Goal: Task Accomplishment & Management: Manage account settings

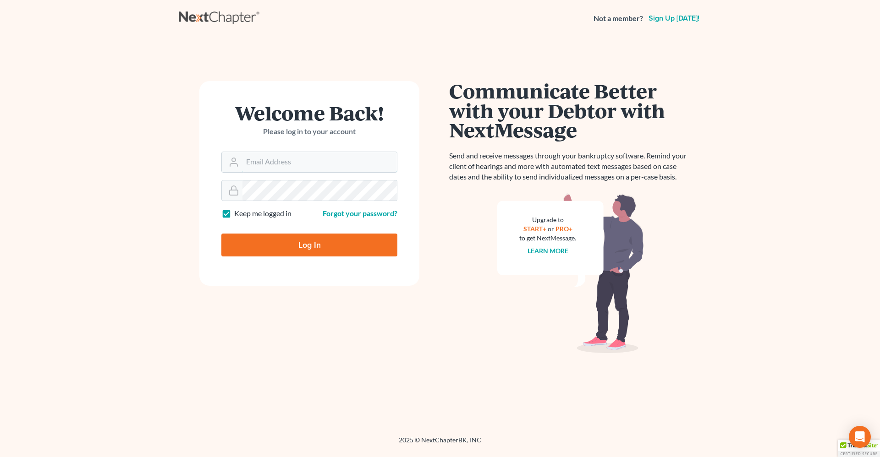
type input "[PERSON_NAME][EMAIL_ADDRESS][DOMAIN_NAME]"
click at [312, 245] on input "Log In" at bounding box center [309, 245] width 176 height 23
type input "Thinking..."
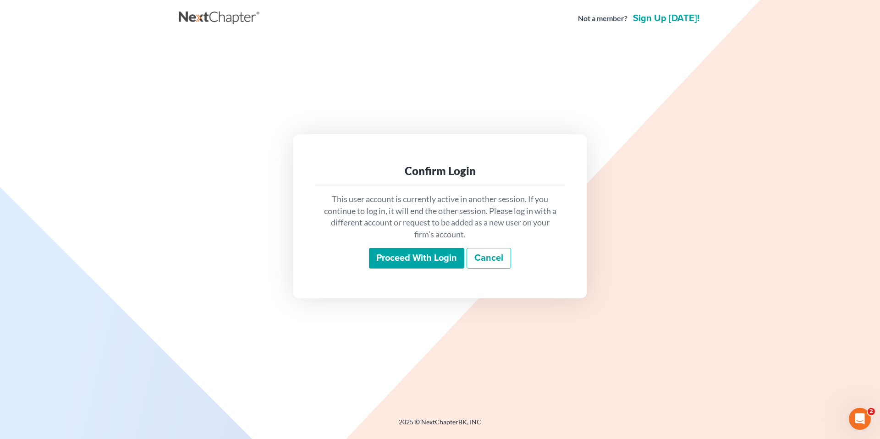
click at [396, 258] on input "Proceed with login" at bounding box center [416, 258] width 95 height 21
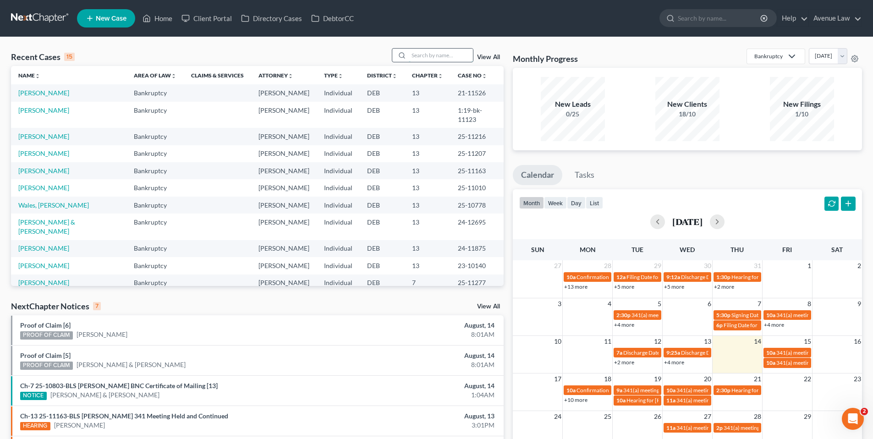
click at [421, 56] on input "search" at bounding box center [441, 55] width 64 height 13
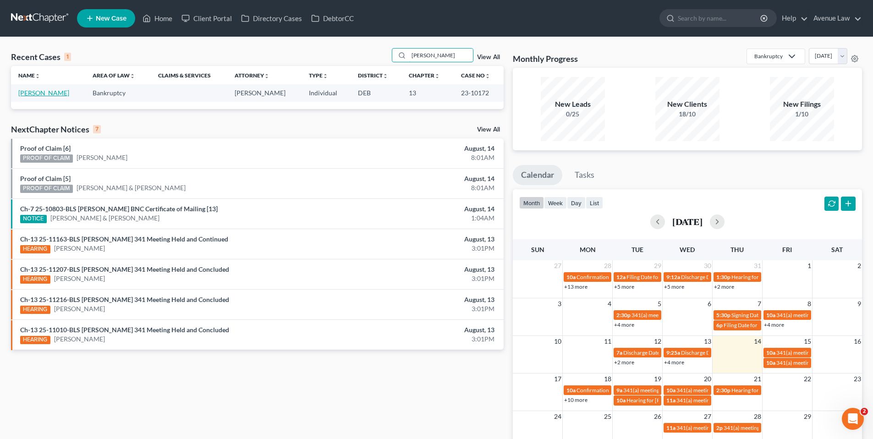
type input "gus"
click at [54, 92] on link "Taylor, Gustavus" at bounding box center [43, 93] width 51 height 8
select select "0"
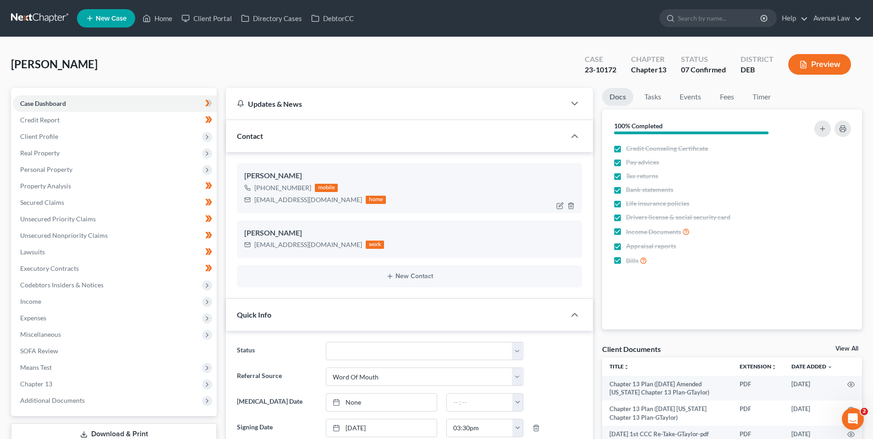
drag, startPoint x: 309, startPoint y: 187, endPoint x: 262, endPoint y: 190, distance: 46.8
click at [262, 190] on div "+1 (302) 331-8818 mobile" at bounding box center [315, 188] width 142 height 12
copy div "(302) 331-8818"
drag, startPoint x: 158, startPoint y: 16, endPoint x: 171, endPoint y: 21, distance: 14.5
click at [158, 16] on link "Home" at bounding box center [157, 18] width 39 height 16
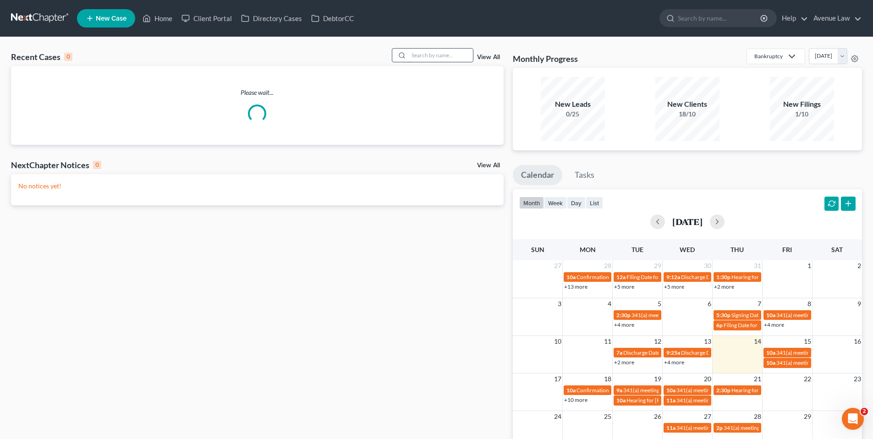
click at [455, 54] on input "search" at bounding box center [441, 55] width 64 height 13
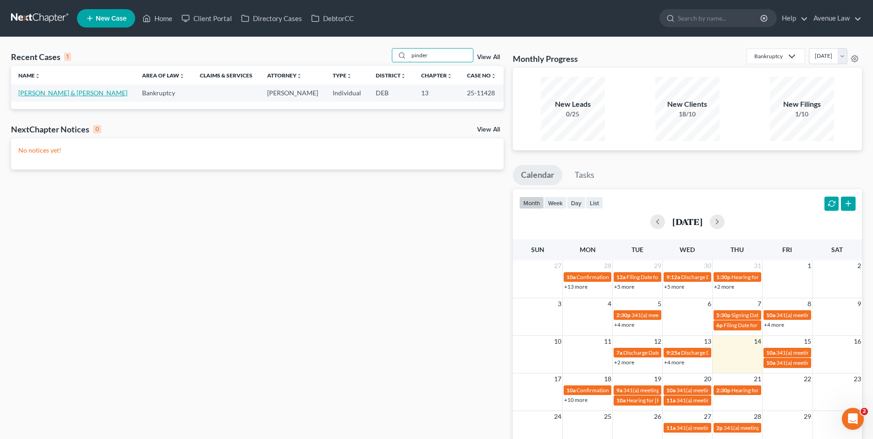
type input "pinder"
click at [51, 90] on link "Pinder, Cheryl & Christopher" at bounding box center [72, 93] width 109 height 8
select select "0"
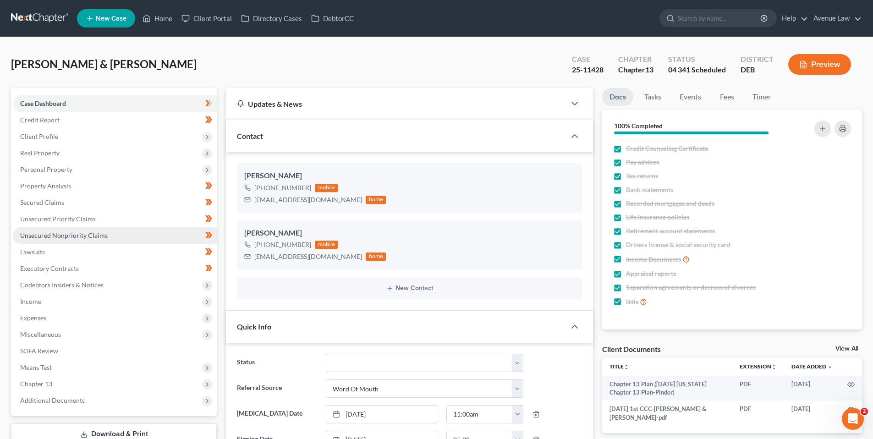
click at [56, 235] on span "Unsecured Nonpriority Claims" at bounding box center [63, 235] width 87 height 8
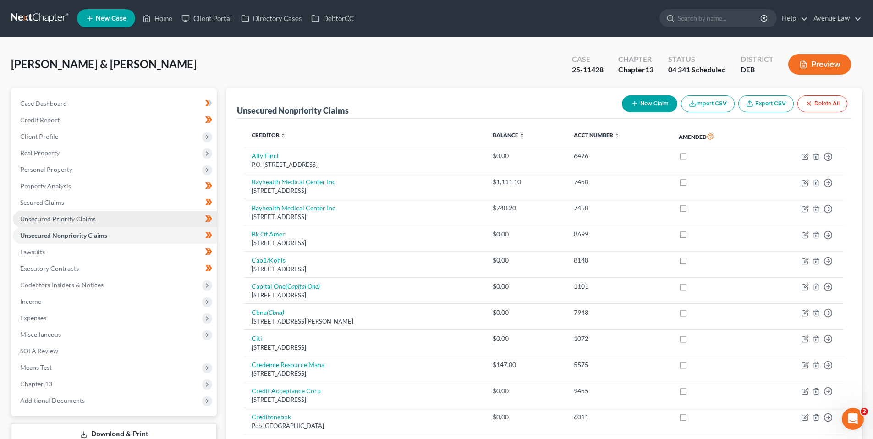
click at [56, 216] on span "Unsecured Priority Claims" at bounding box center [58, 219] width 76 height 8
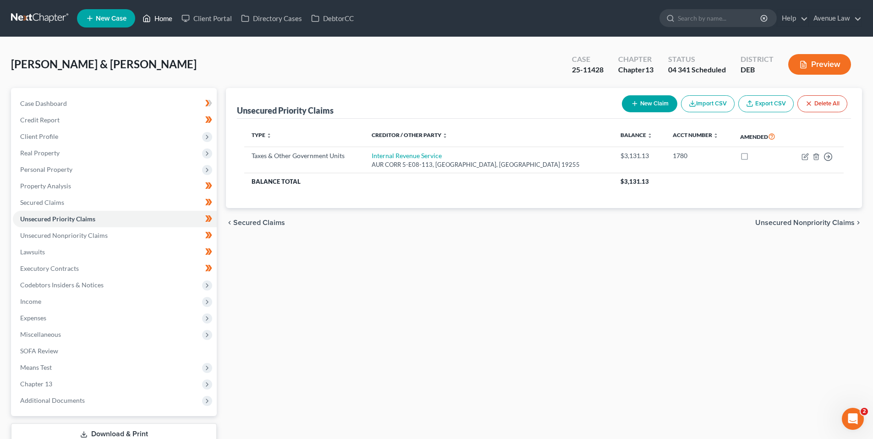
click at [156, 14] on link "Home" at bounding box center [157, 18] width 39 height 16
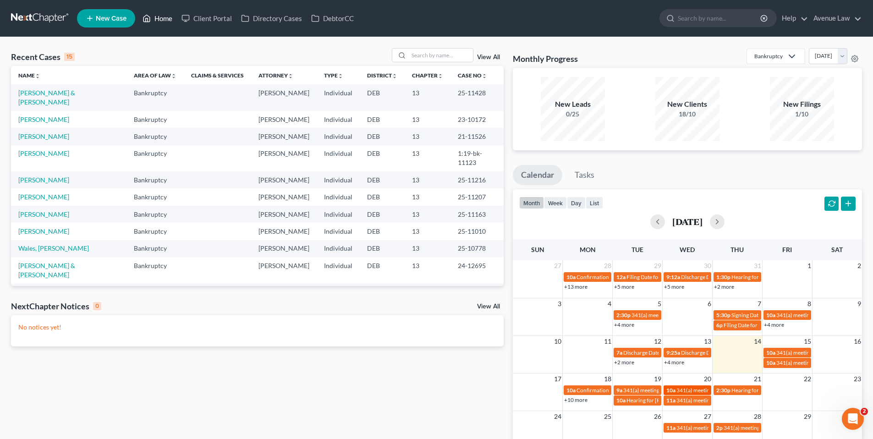
click at [677, 389] on span "341(a) meeting for Mary Galentine" at bounding box center [720, 390] width 88 height 7
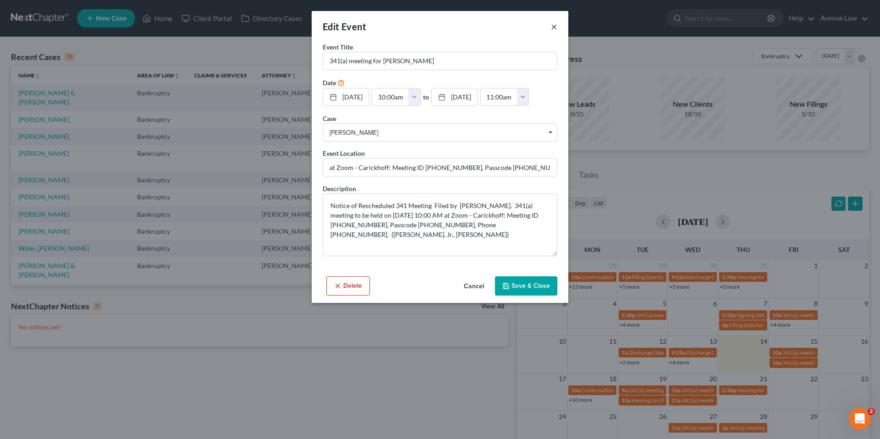
click at [552, 28] on button "×" at bounding box center [554, 26] width 6 height 11
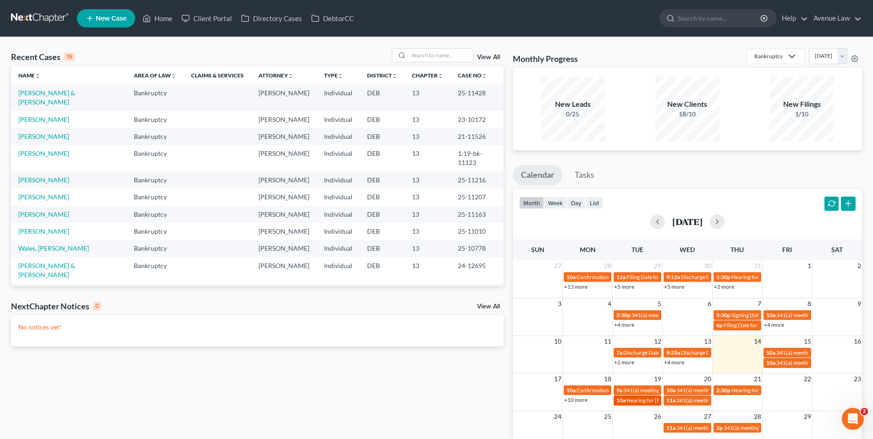
click at [639, 397] on span "Hearing for Erin Baer & Mark Baer Jr" at bounding box center [686, 400] width 120 height 7
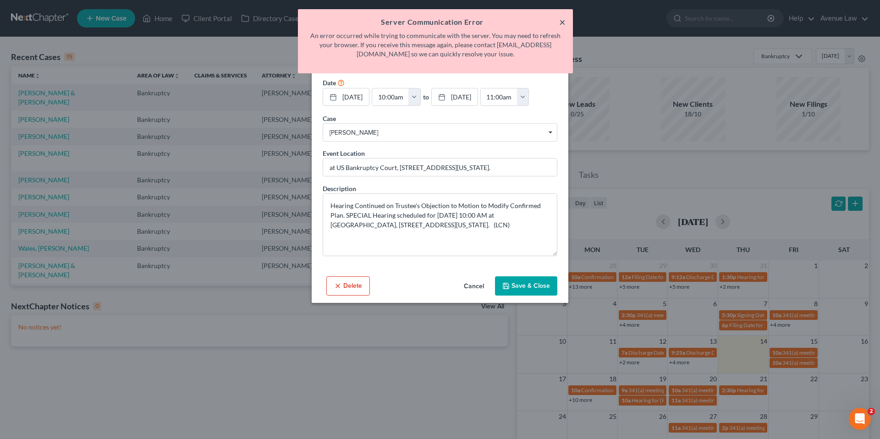
click at [561, 23] on button "×" at bounding box center [562, 21] width 6 height 11
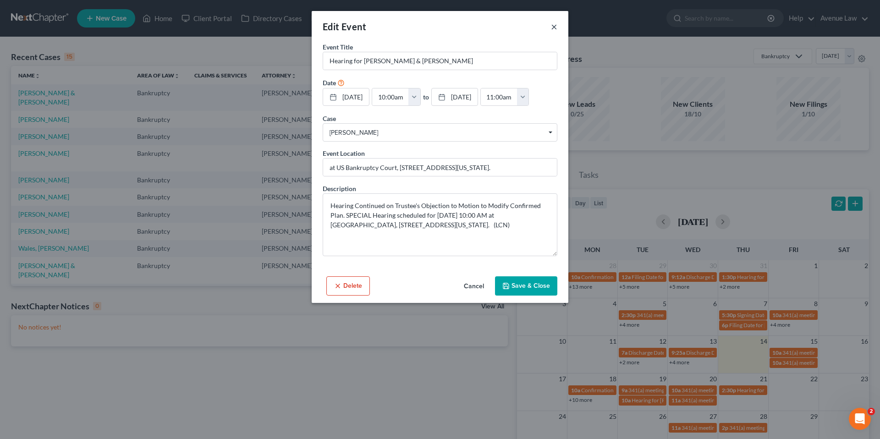
click at [553, 27] on button "×" at bounding box center [554, 26] width 6 height 11
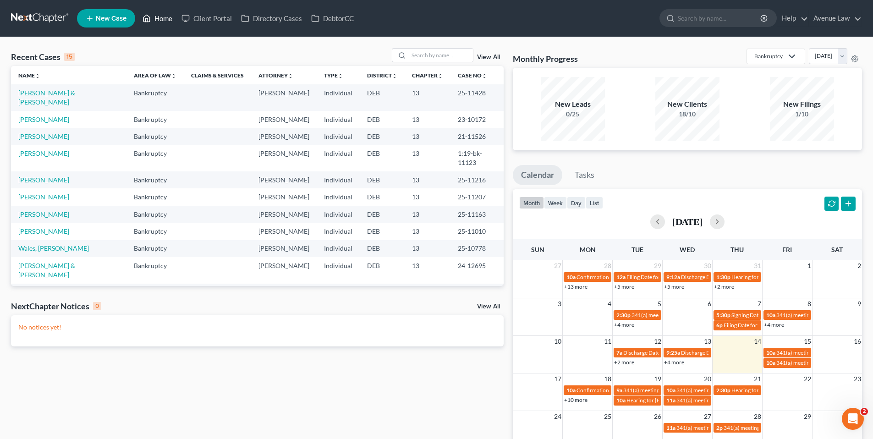
click at [160, 19] on link "Home" at bounding box center [157, 18] width 39 height 16
click at [57, 92] on link "Pinder, Cheryl & Christopher" at bounding box center [46, 97] width 57 height 17
select select "0"
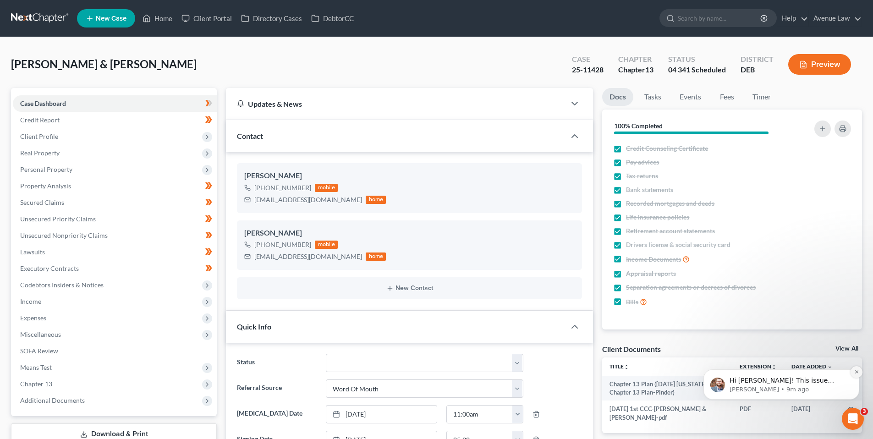
click at [858, 371] on icon "Dismiss notification" at bounding box center [855, 371] width 3 height 3
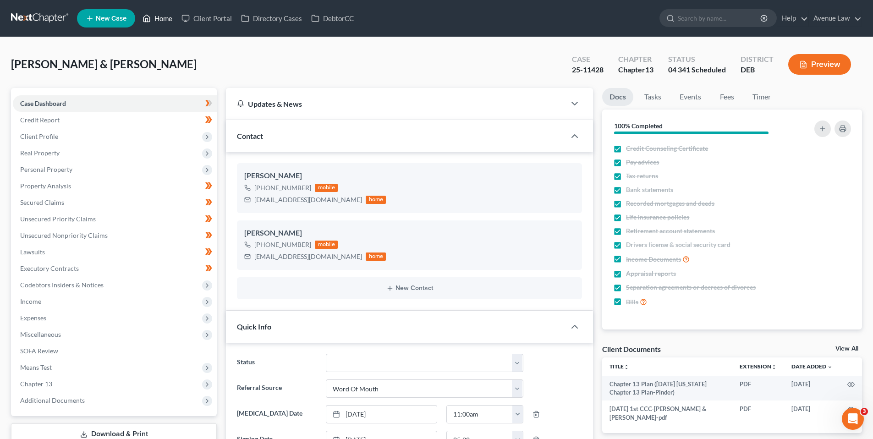
click at [157, 17] on link "Home" at bounding box center [157, 18] width 39 height 16
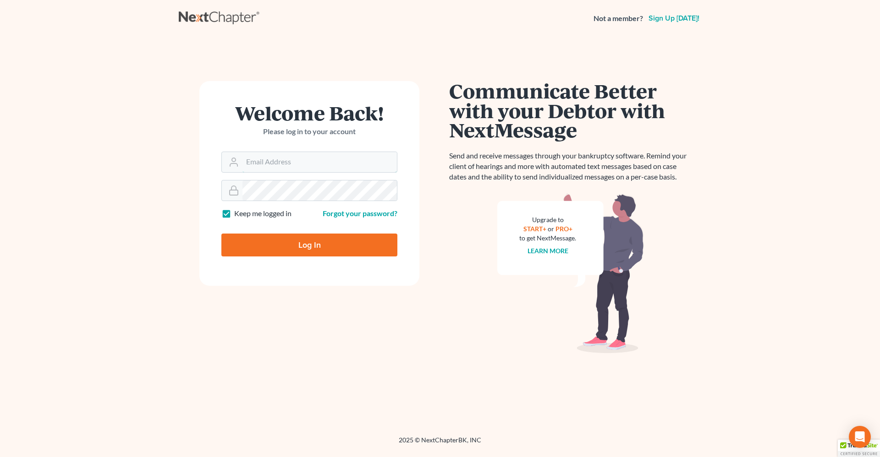
type input "[PERSON_NAME][EMAIL_ADDRESS][DOMAIN_NAME]"
click at [341, 252] on input "Log In" at bounding box center [309, 245] width 176 height 23
type input "Thinking..."
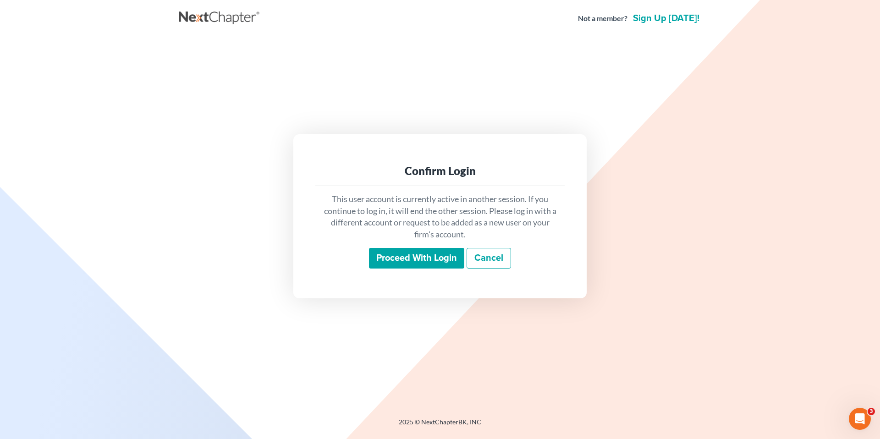
click at [407, 258] on input "Proceed with login" at bounding box center [416, 258] width 95 height 21
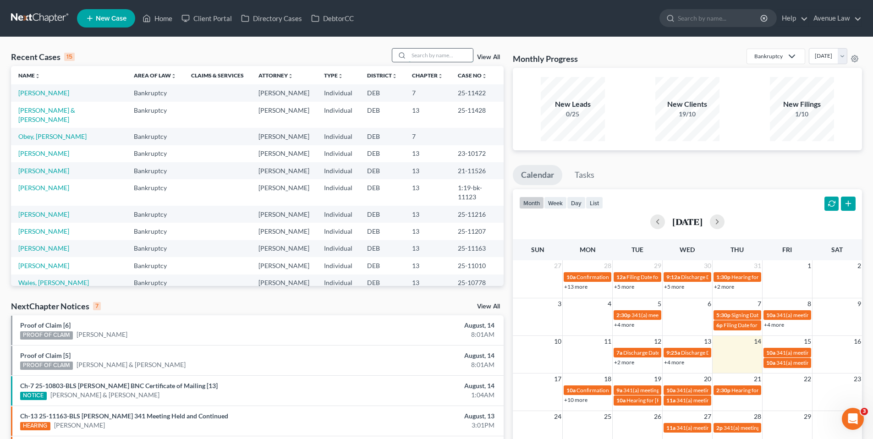
click at [424, 54] on input "search" at bounding box center [441, 55] width 64 height 13
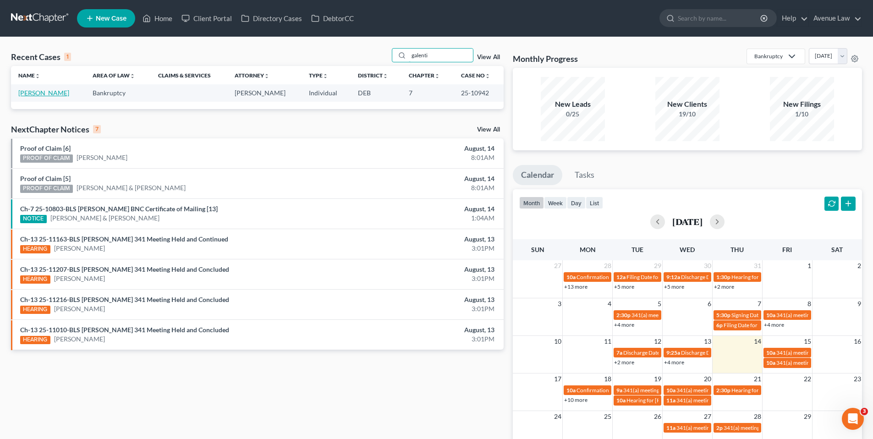
type input "galenti"
click at [37, 93] on link "Galentine, Mary" at bounding box center [43, 93] width 51 height 8
select select "0"
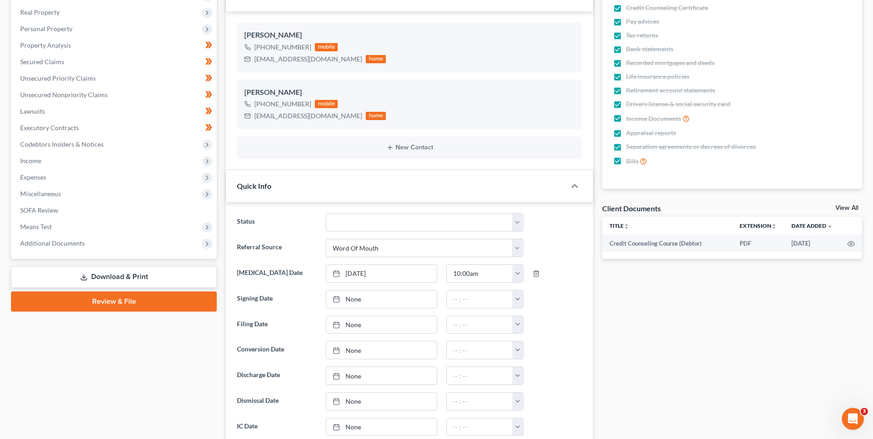
scroll to position [183, 0]
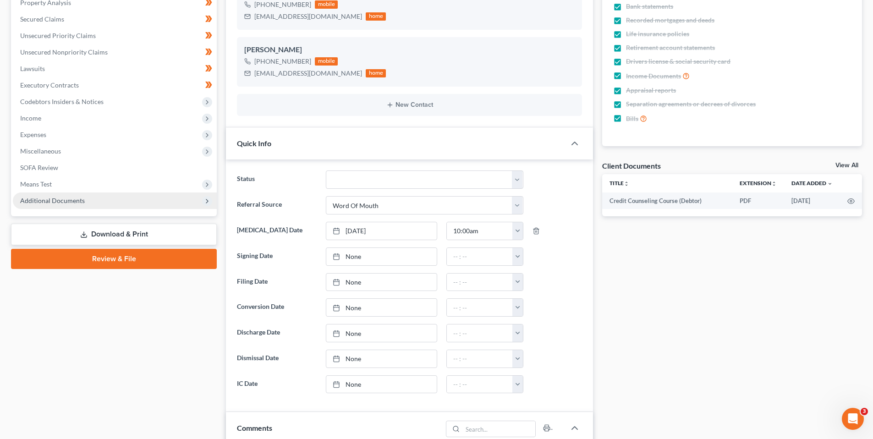
click at [51, 198] on span "Additional Documents" at bounding box center [52, 201] width 65 height 8
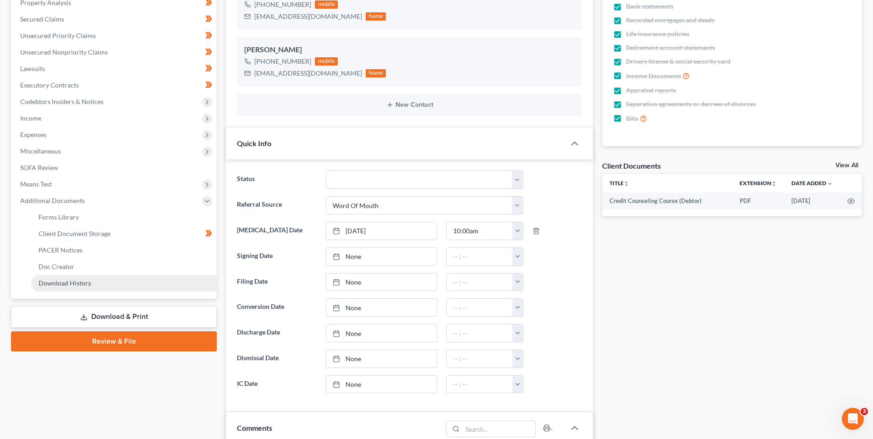
click at [71, 280] on span "Download History" at bounding box center [64, 283] width 53 height 8
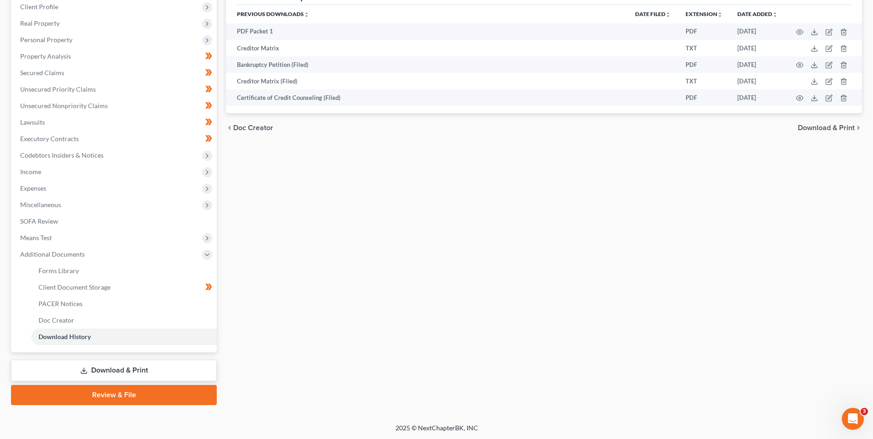
scroll to position [131, 0]
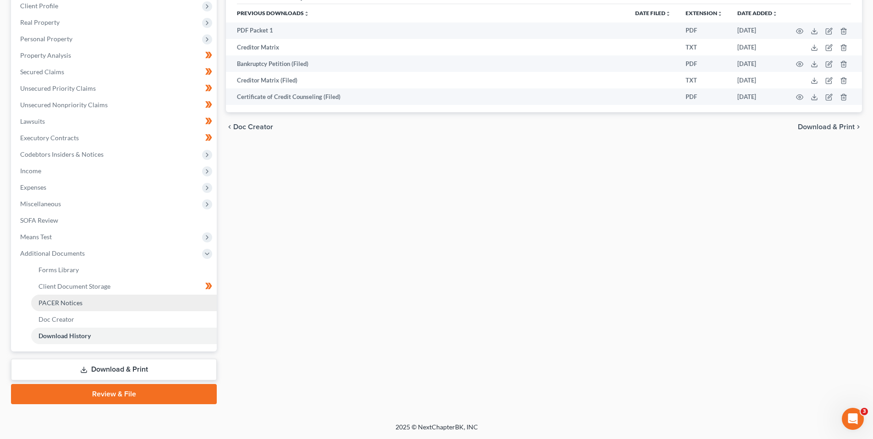
click at [74, 303] on span "PACER Notices" at bounding box center [60, 303] width 44 height 8
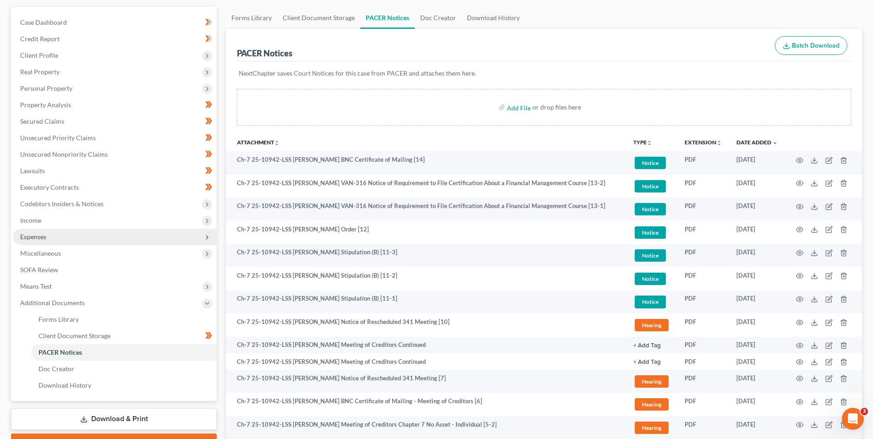
scroll to position [10, 0]
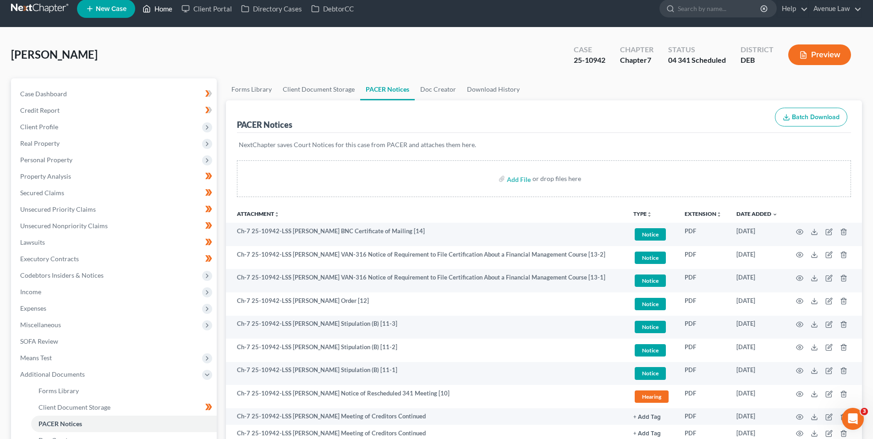
click at [166, 7] on link "Home" at bounding box center [157, 8] width 39 height 16
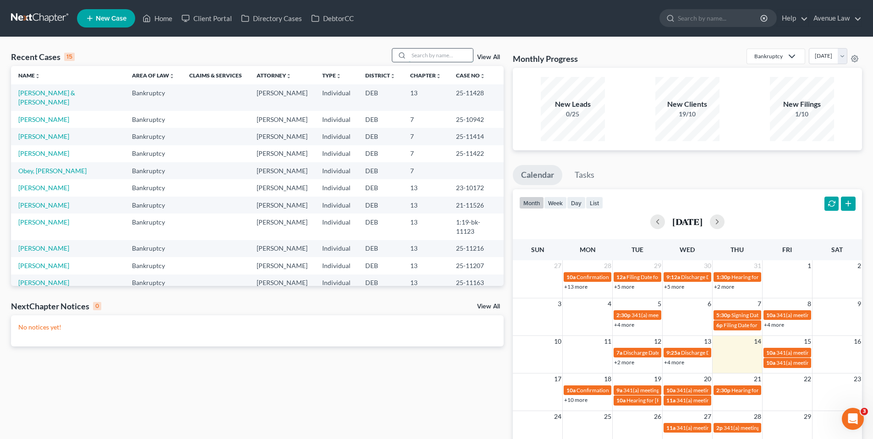
click at [427, 52] on input "search" at bounding box center [441, 55] width 64 height 13
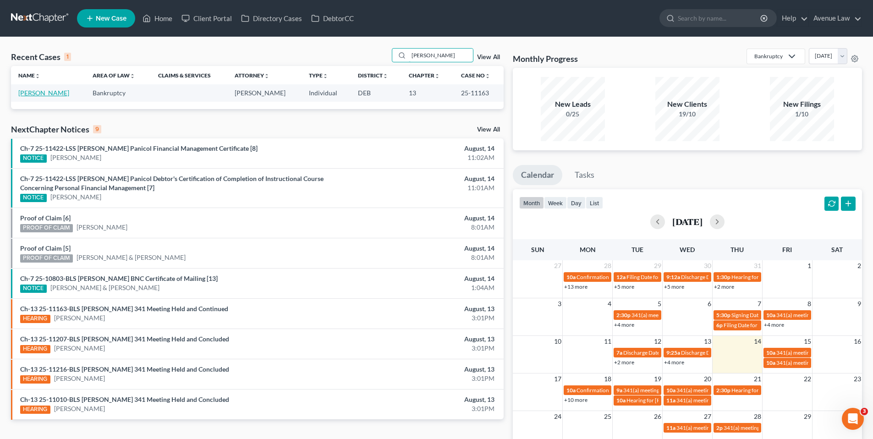
type input "hoyle"
click at [55, 94] on link "Hoyle, Jeffrey" at bounding box center [43, 93] width 51 height 8
select select "0"
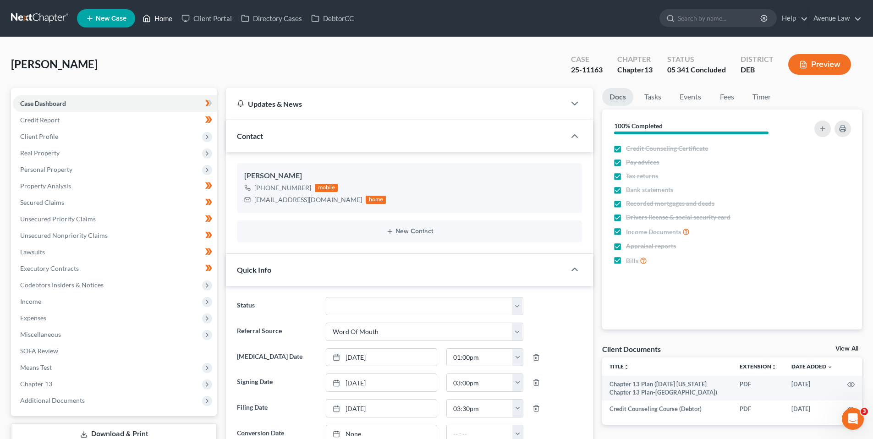
click at [166, 16] on link "Home" at bounding box center [157, 18] width 39 height 16
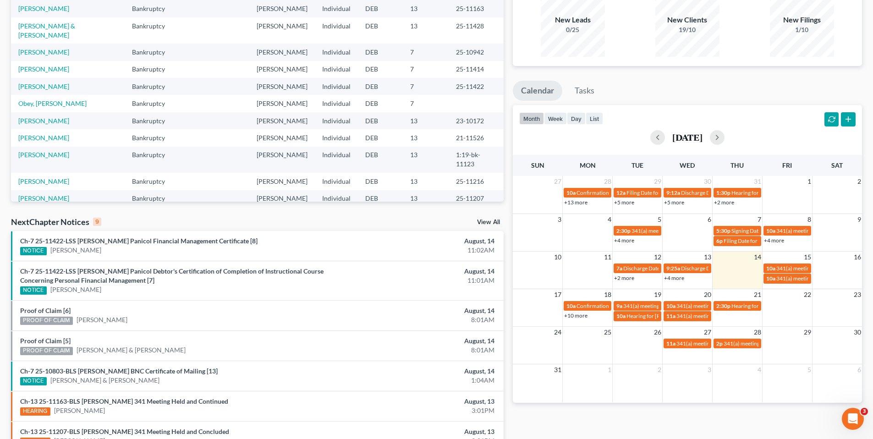
scroll to position [92, 0]
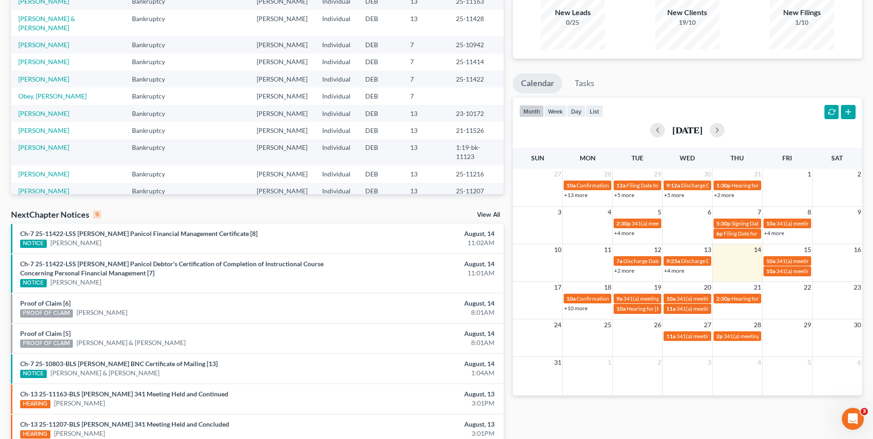
click at [486, 212] on link "View All" at bounding box center [488, 215] width 23 height 6
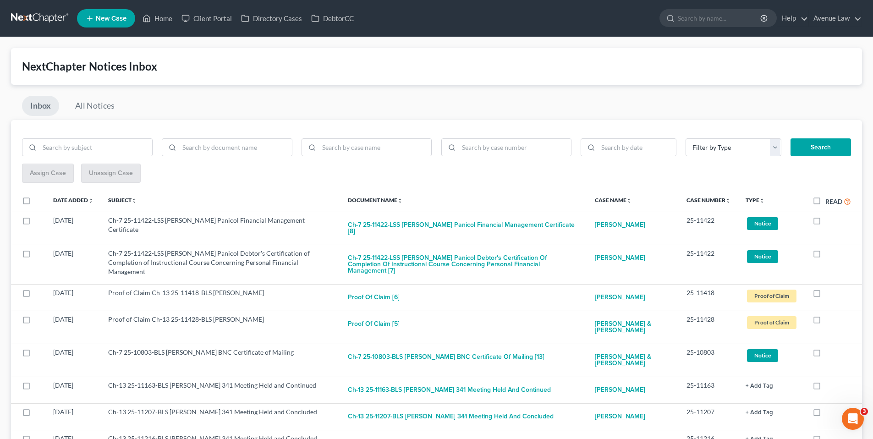
click at [825, 200] on label "Read" at bounding box center [838, 201] width 26 height 11
click at [829, 200] on input "Read" at bounding box center [832, 199] width 6 height 6
checkbox input "true"
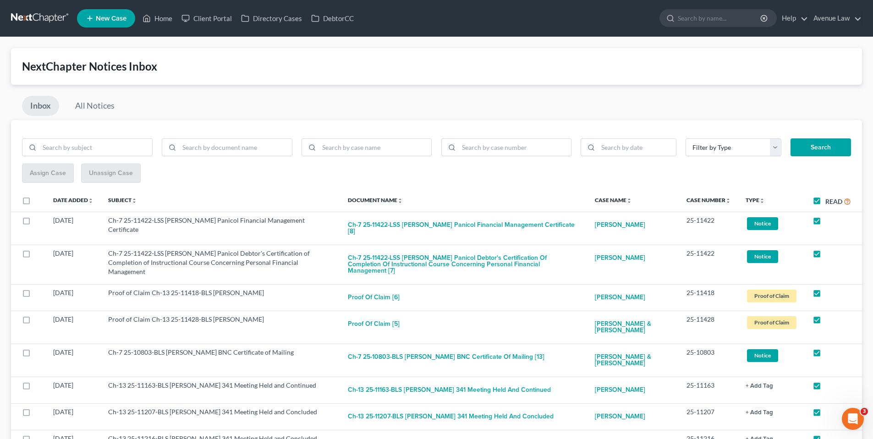
checkbox input "true"
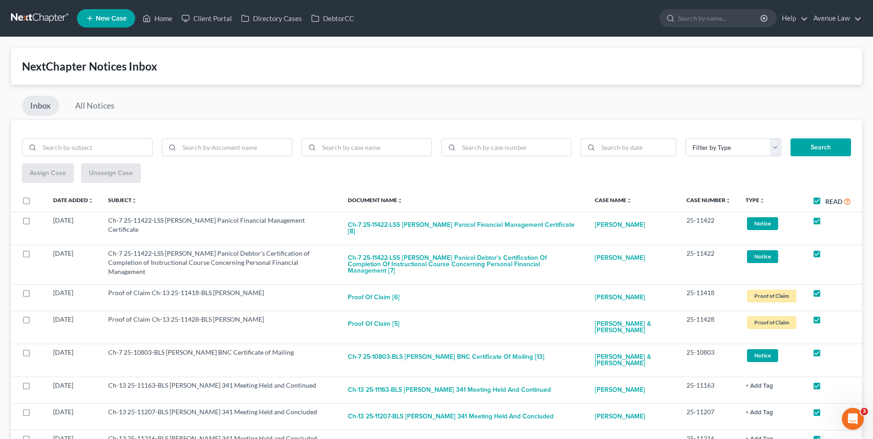
checkbox input "true"
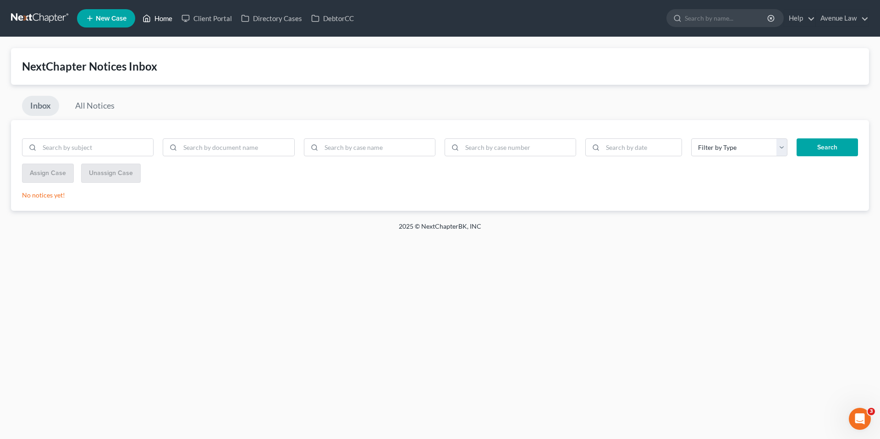
click at [158, 18] on link "Home" at bounding box center [157, 18] width 39 height 16
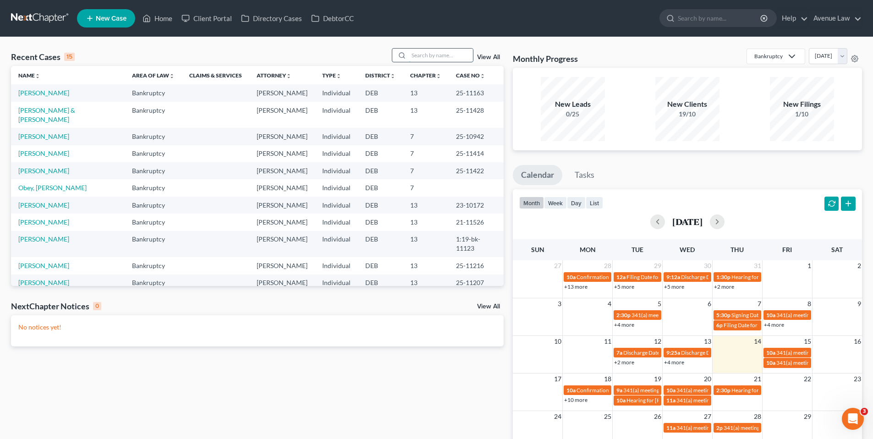
click at [434, 56] on input "search" at bounding box center [441, 55] width 64 height 13
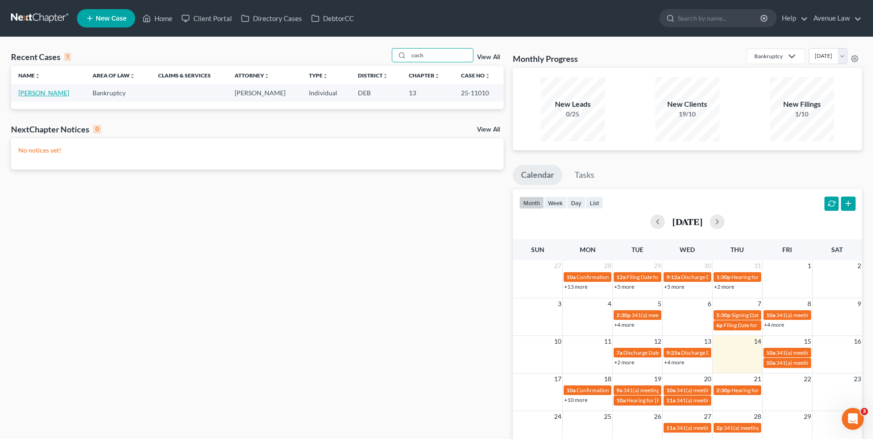
type input "coch"
click at [41, 93] on link "Cochran, Callie" at bounding box center [43, 93] width 51 height 8
select select "0"
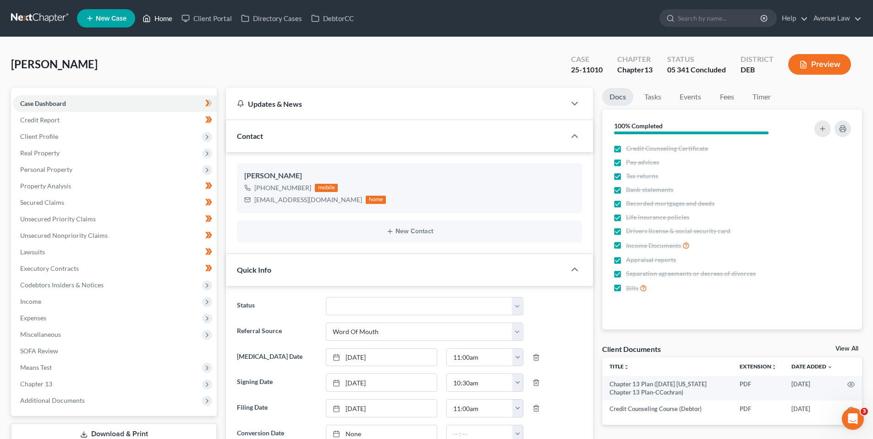
drag, startPoint x: 163, startPoint y: 16, endPoint x: 4, endPoint y: 101, distance: 180.5
click at [163, 16] on link "Home" at bounding box center [157, 18] width 39 height 16
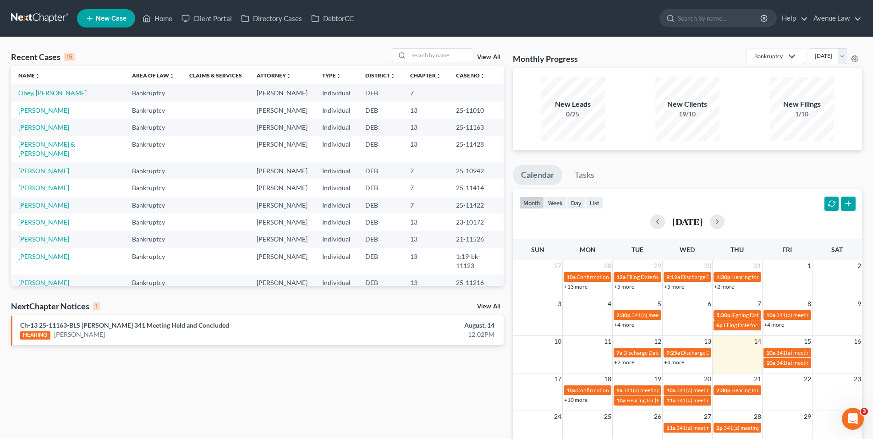
drag, startPoint x: 496, startPoint y: 304, endPoint x: 322, endPoint y: 239, distance: 184.8
click at [496, 304] on link "View All" at bounding box center [488, 306] width 23 height 6
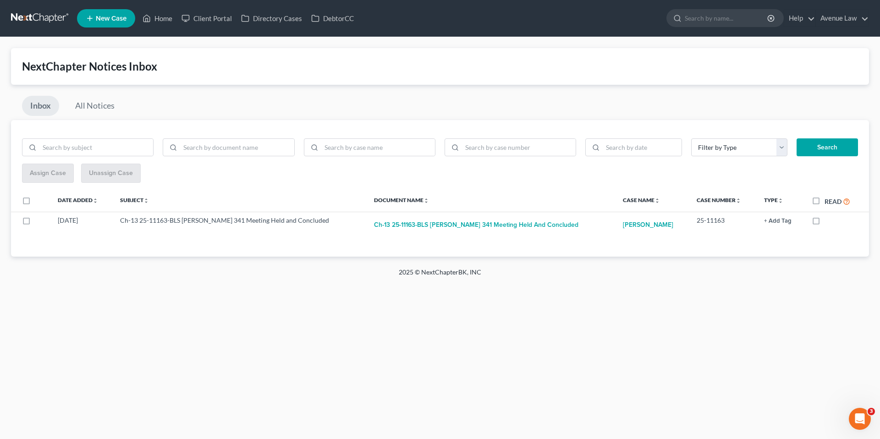
drag, startPoint x: 815, startPoint y: 201, endPoint x: 686, endPoint y: 156, distance: 136.5
click at [824, 200] on label "Read" at bounding box center [837, 201] width 26 height 11
click at [828, 200] on input "Read" at bounding box center [831, 199] width 6 height 6
checkbox input "true"
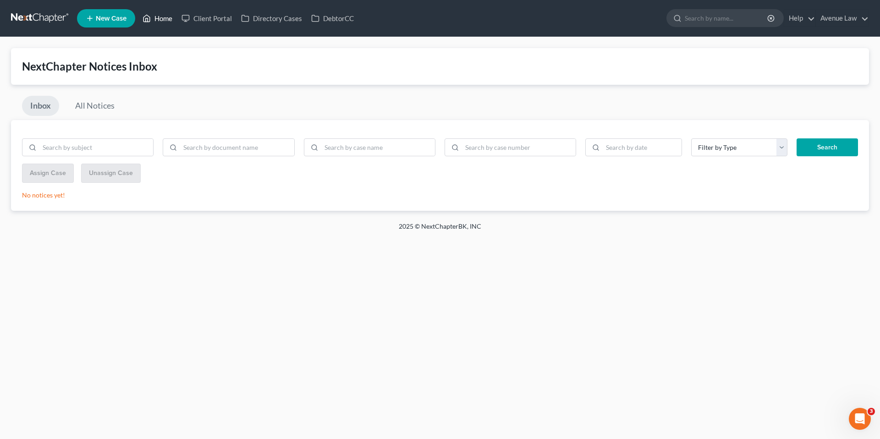
click at [164, 18] on link "Home" at bounding box center [157, 18] width 39 height 16
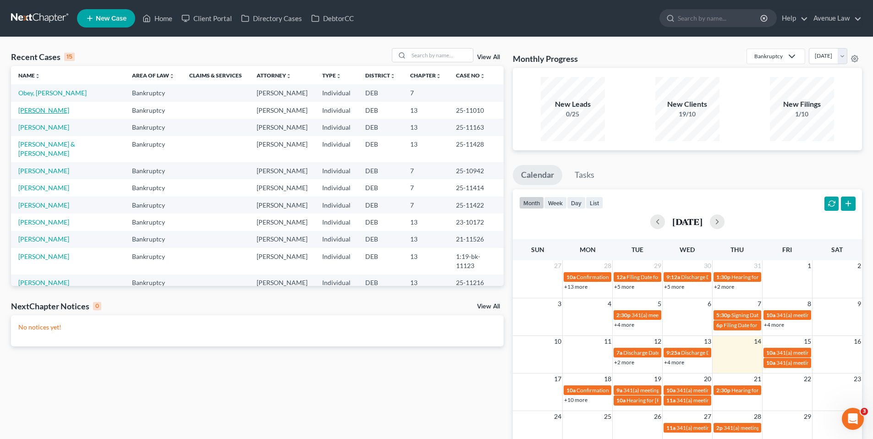
click at [51, 114] on link "Cochran, Callie" at bounding box center [43, 110] width 51 height 8
select select "0"
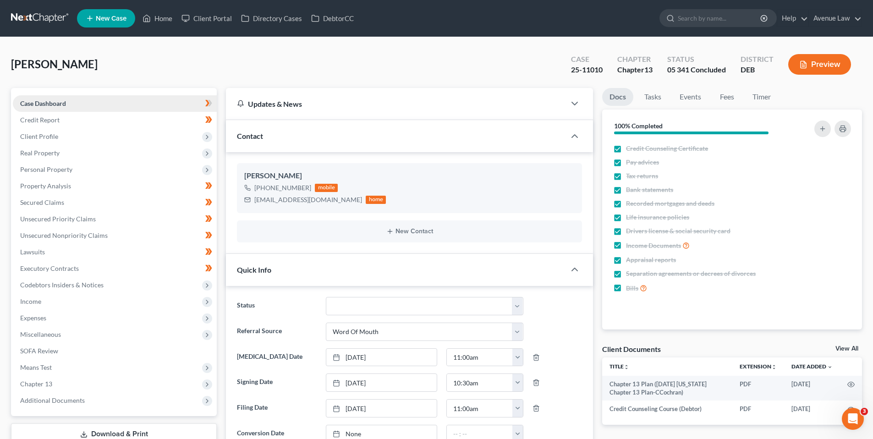
click at [50, 100] on span "Case Dashboard" at bounding box center [43, 103] width 46 height 8
click at [160, 18] on link "Home" at bounding box center [157, 18] width 39 height 16
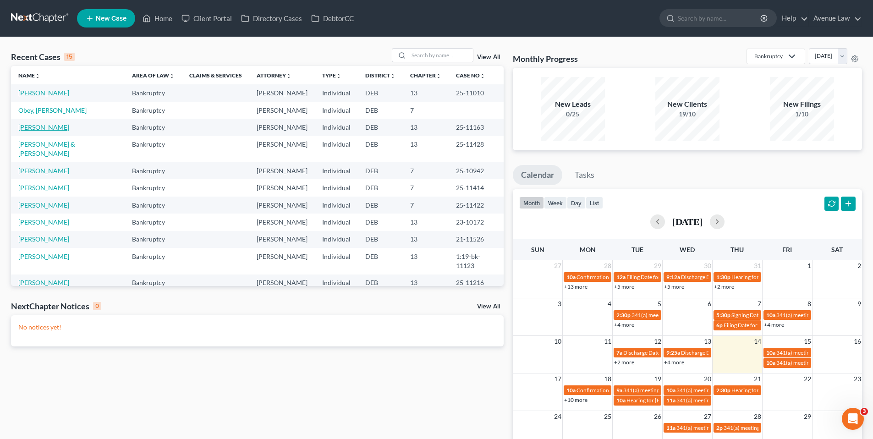
click at [48, 131] on link "Hoyle, Jeffrey" at bounding box center [43, 127] width 51 height 8
select select "0"
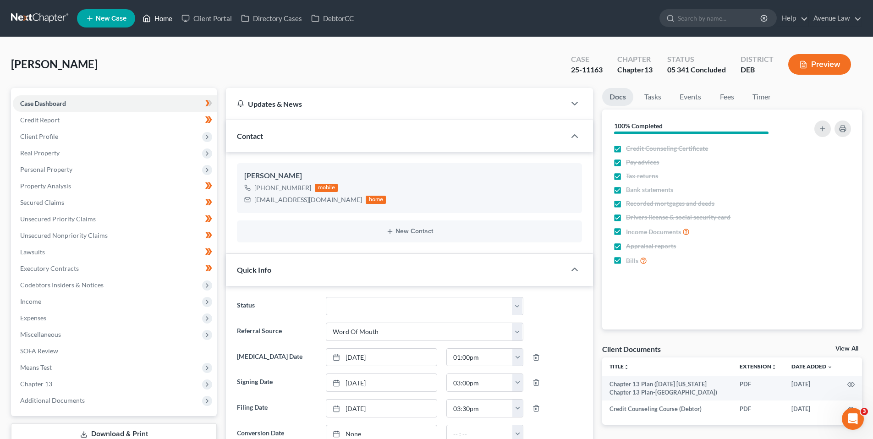
click at [164, 16] on link "Home" at bounding box center [157, 18] width 39 height 16
